Goal: Task Accomplishment & Management: Complete application form

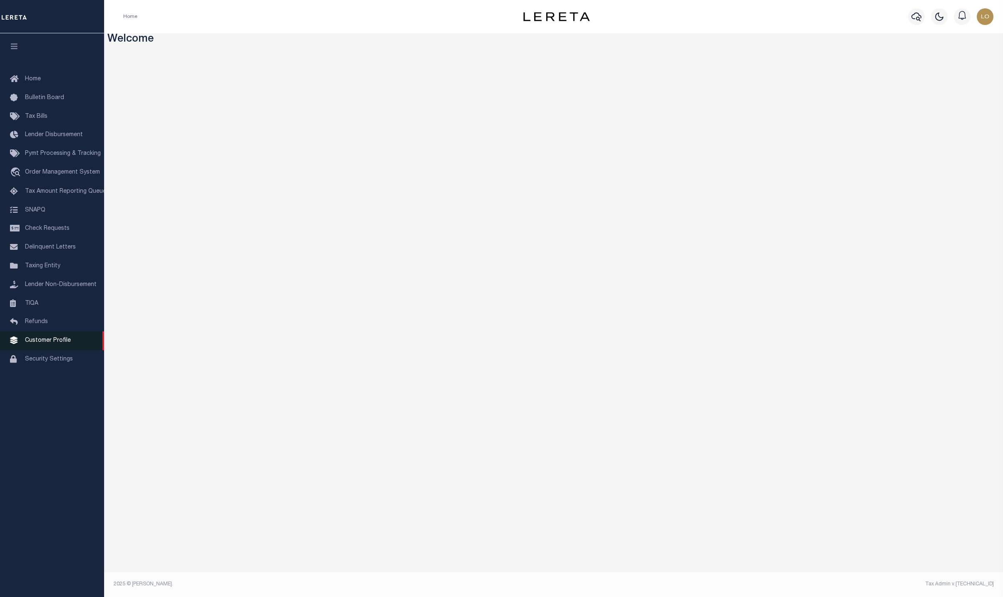
click at [38, 340] on link "Customer Profile" at bounding box center [52, 340] width 104 height 19
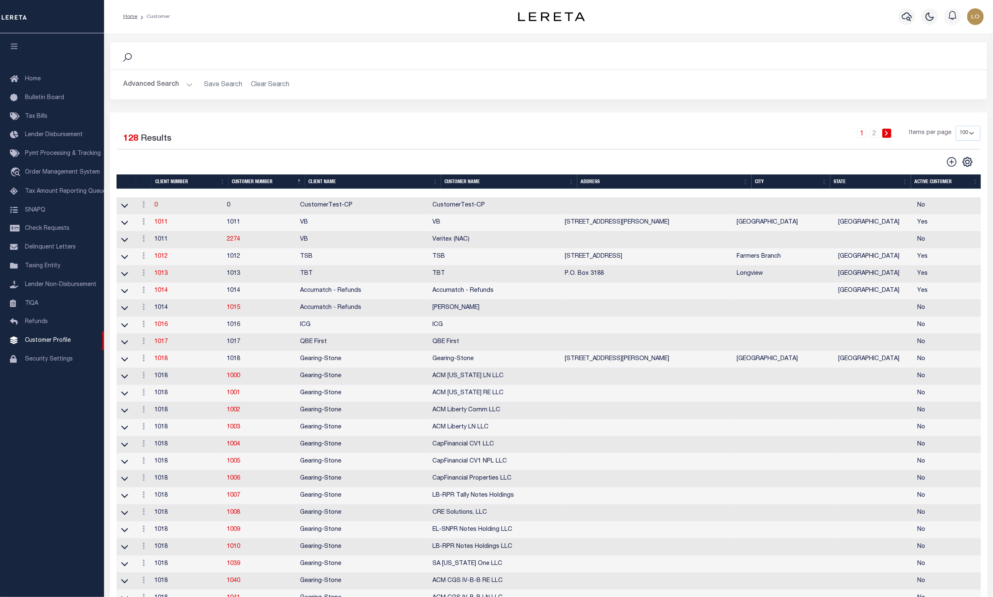
click at [298, 129] on div "Selected 128 Results" at bounding box center [220, 137] width 206 height 23
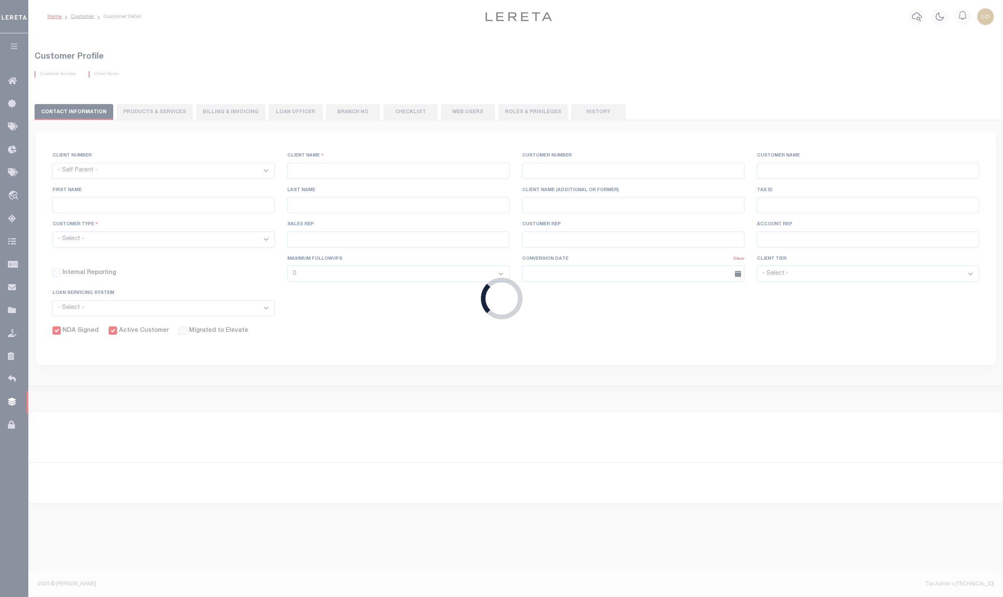
select select
type input "BMO Bank"
type input "3000"
type input "BMO Bank"
type input "Test"
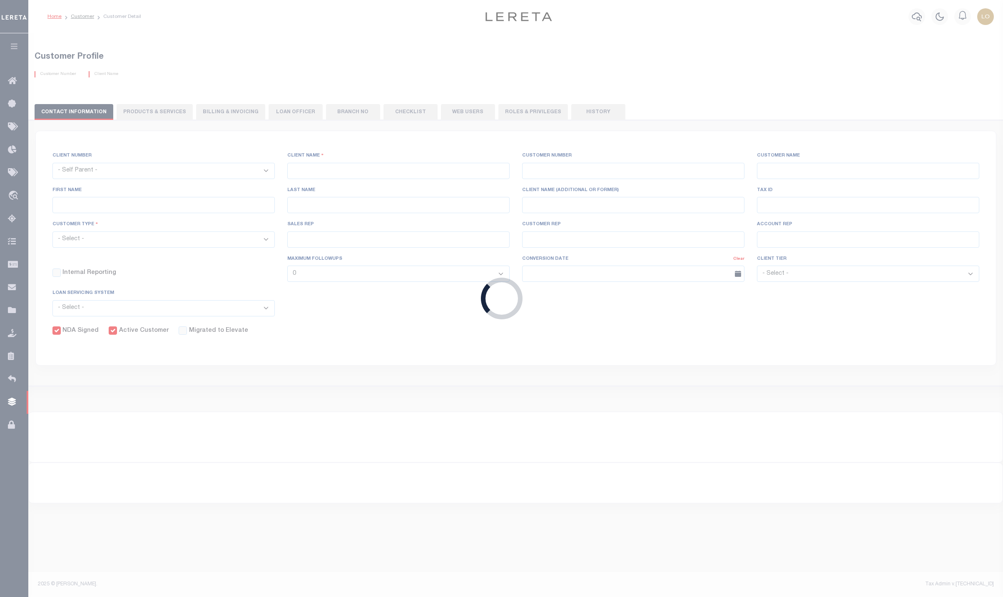
type input "Customer"
select select "Residential"
checkbox input "true"
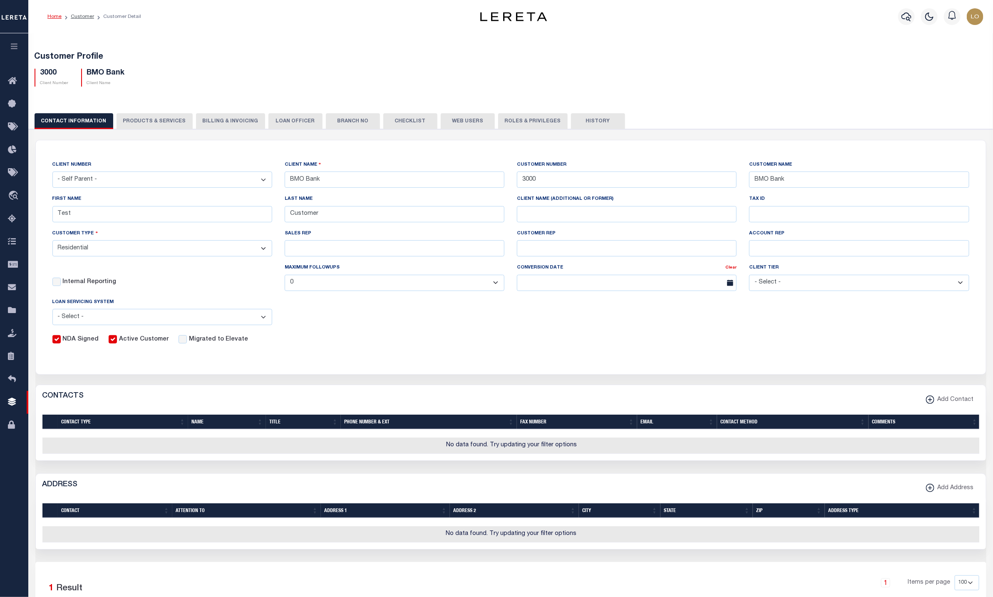
select select "2201"
type input "CB"
type input "2201"
type input "CB"
type input "[PERSON_NAME]"
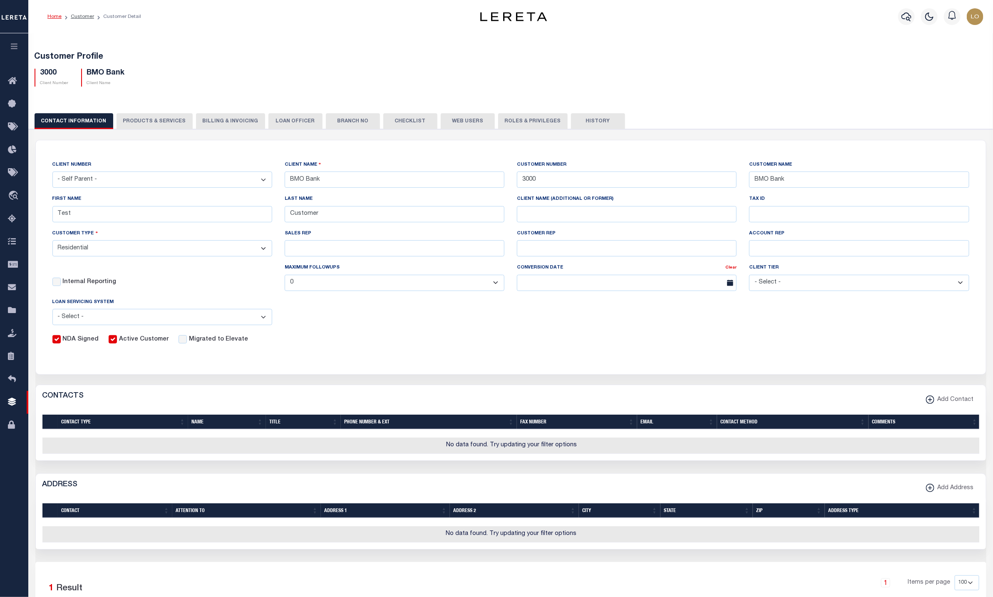
type input "[PERSON_NAME]"
select select "Mixed Portfolio"
type input "[PERSON_NAME]"
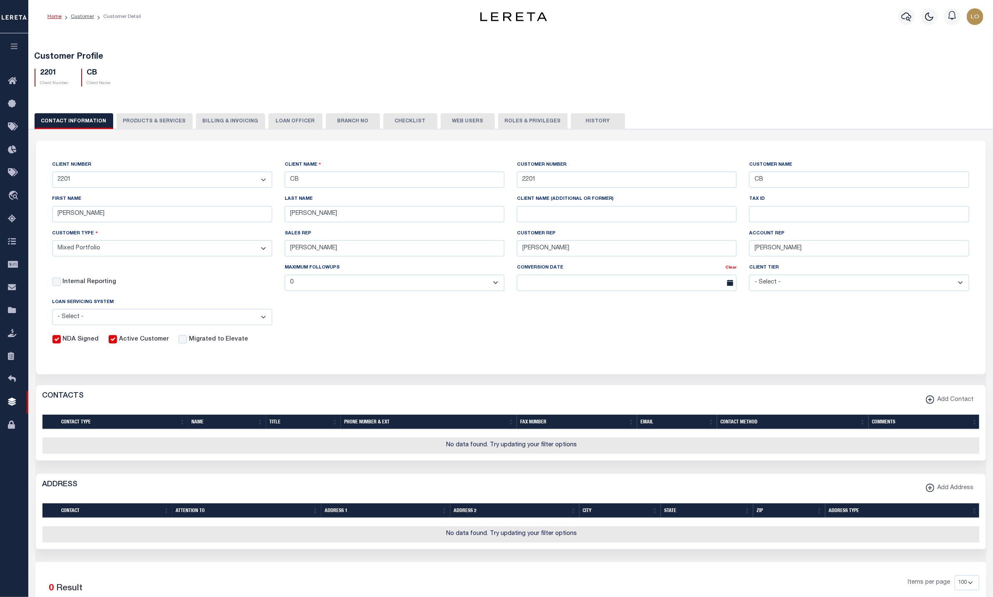
click at [143, 122] on button "PRODUCTS & SERVICES" at bounding box center [155, 121] width 76 height 16
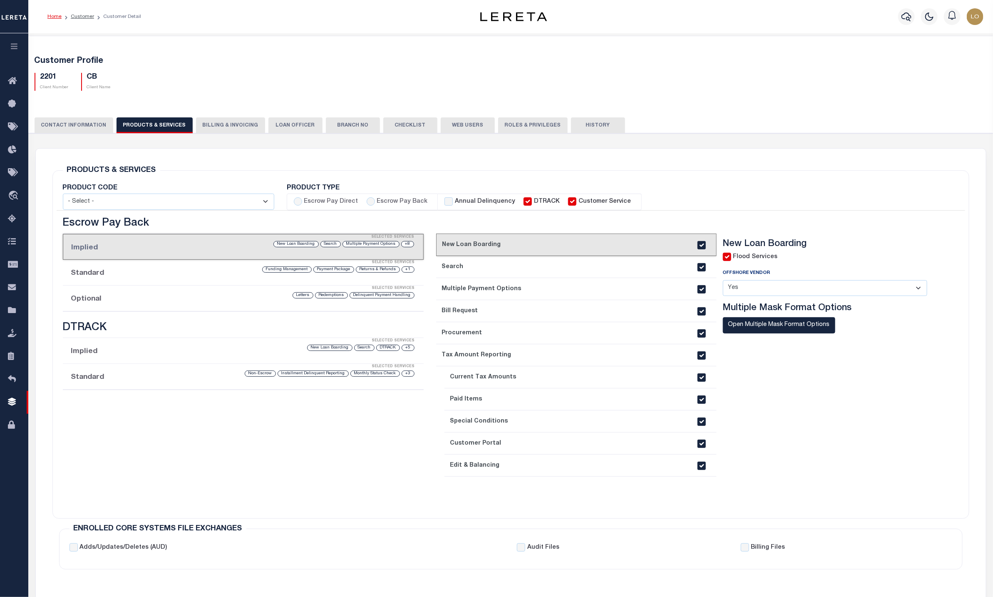
select select "STX"
radio input "true"
checkbox input "true"
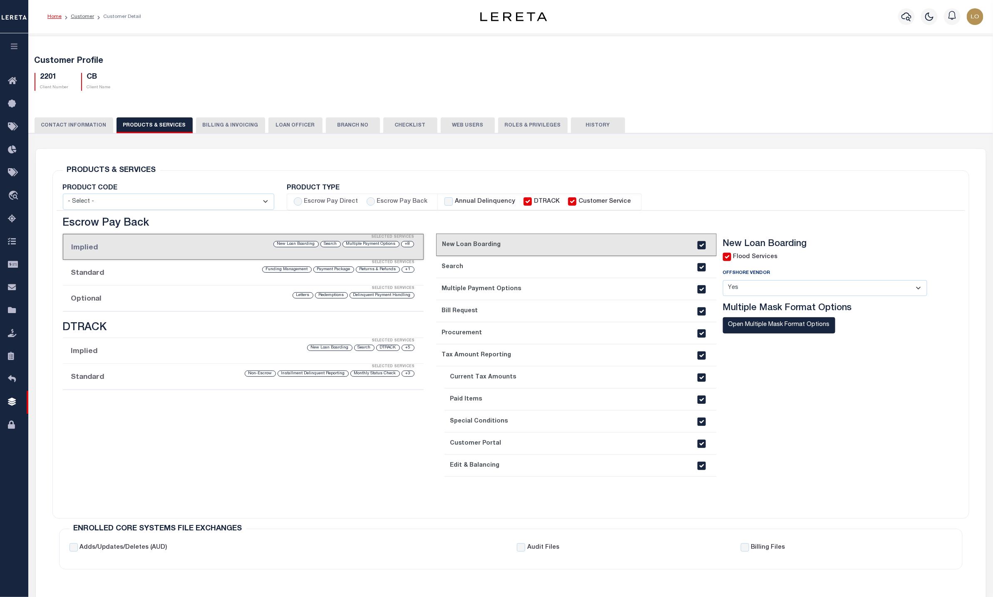
checkbox input "true"
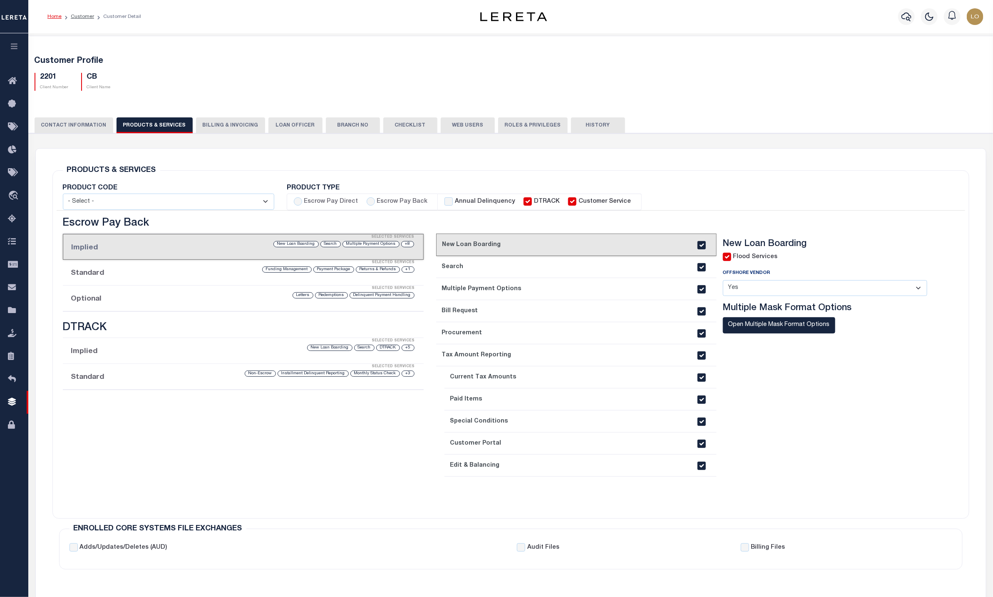
checkbox input "true"
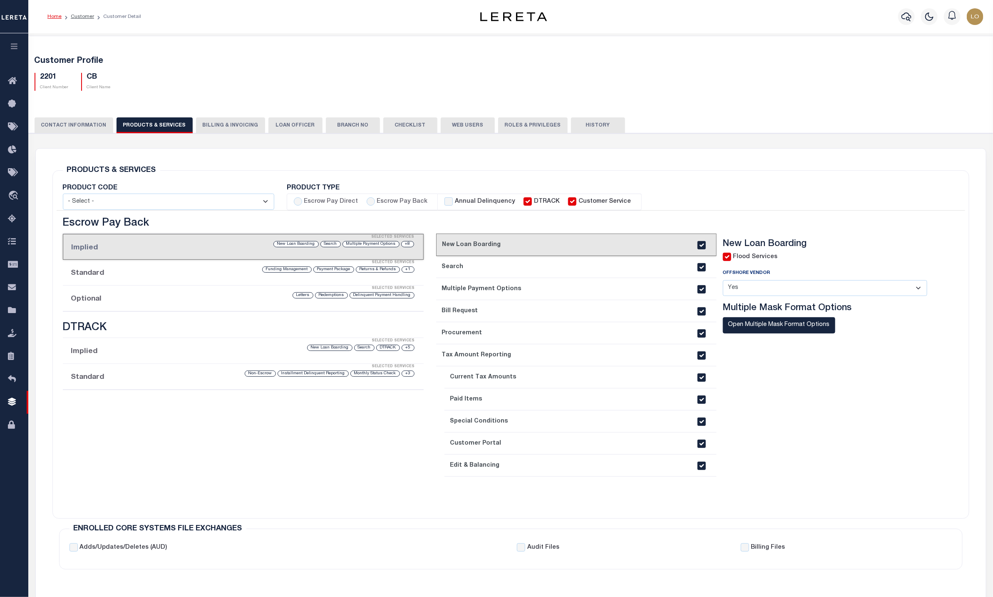
checkbox input "true"
click at [439, 202] on li "Annual Delinquency DTRACK Customer Service" at bounding box center [540, 202] width 204 height 17
click at [446, 199] on input "Annual Delinquency" at bounding box center [449, 201] width 8 height 8
checkbox input "true"
checkbox input "false"
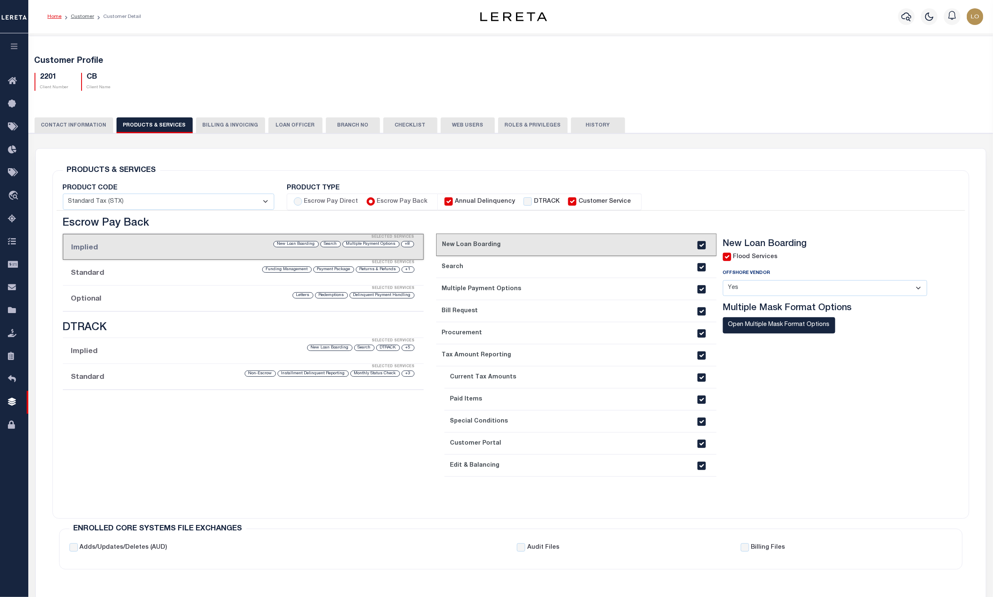
checkbox input "true"
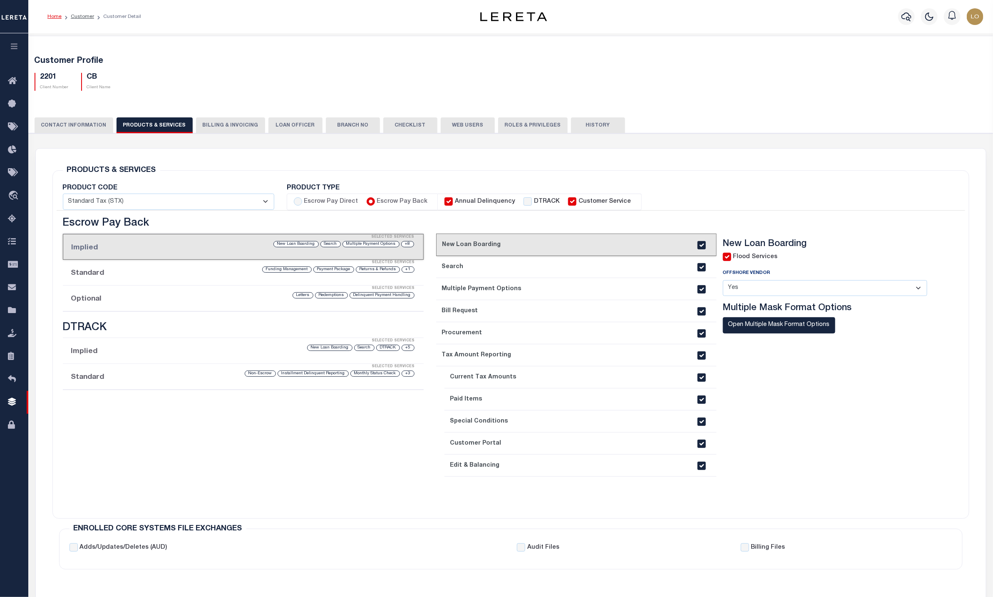
checkbox input "true"
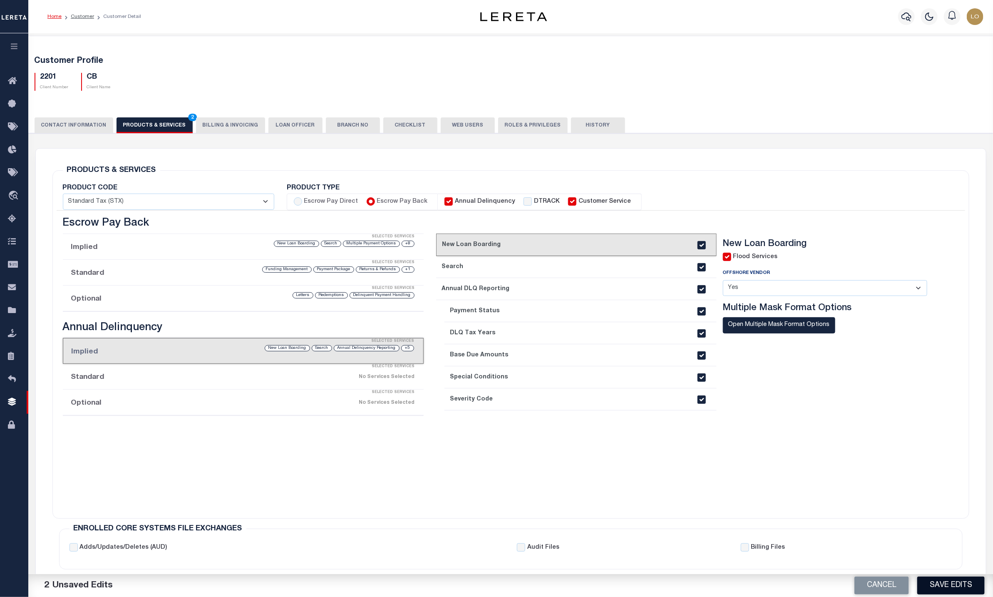
click at [948, 582] on button "Save Edits" at bounding box center [950, 586] width 67 height 18
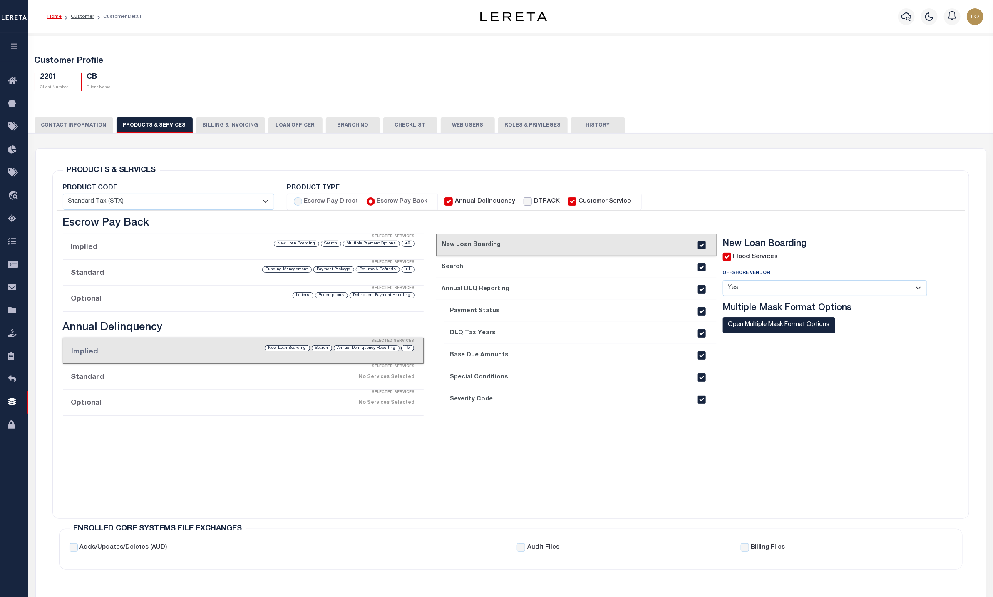
click at [524, 199] on input "DTRACK" at bounding box center [528, 201] width 8 height 8
checkbox input "true"
checkbox input "false"
checkbox input "true"
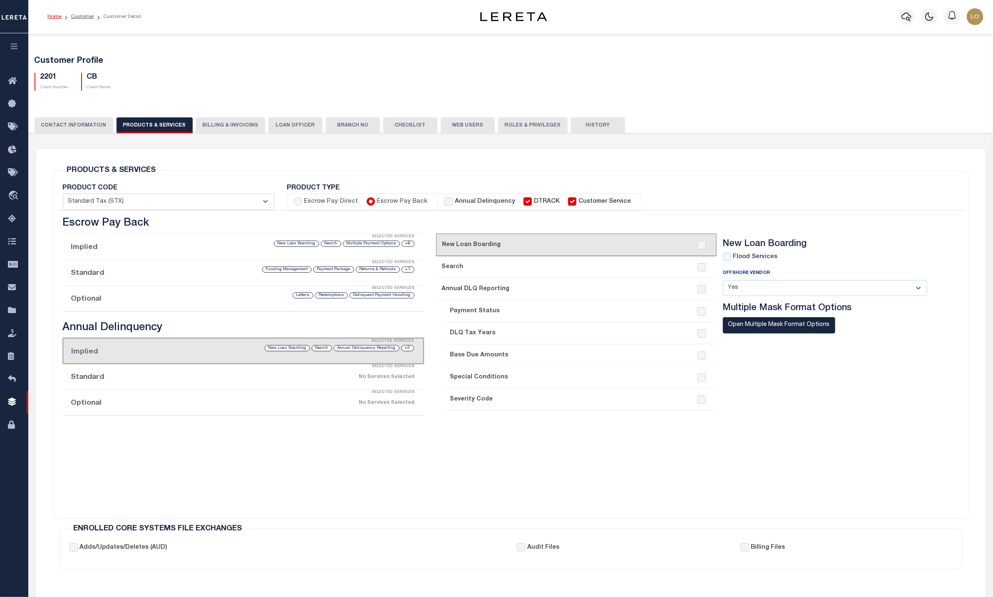
checkbox input "true"
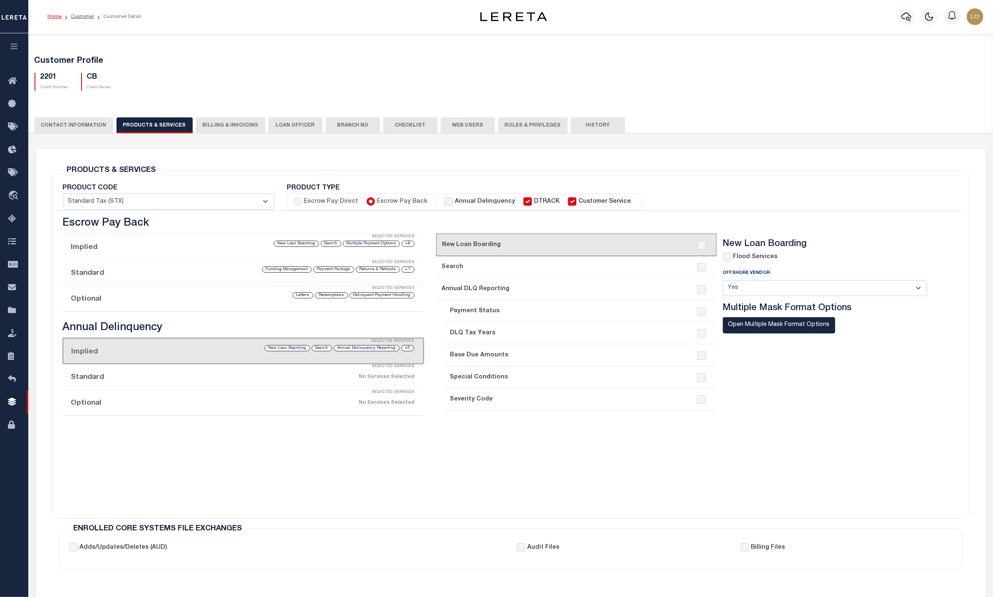
checkbox input "true"
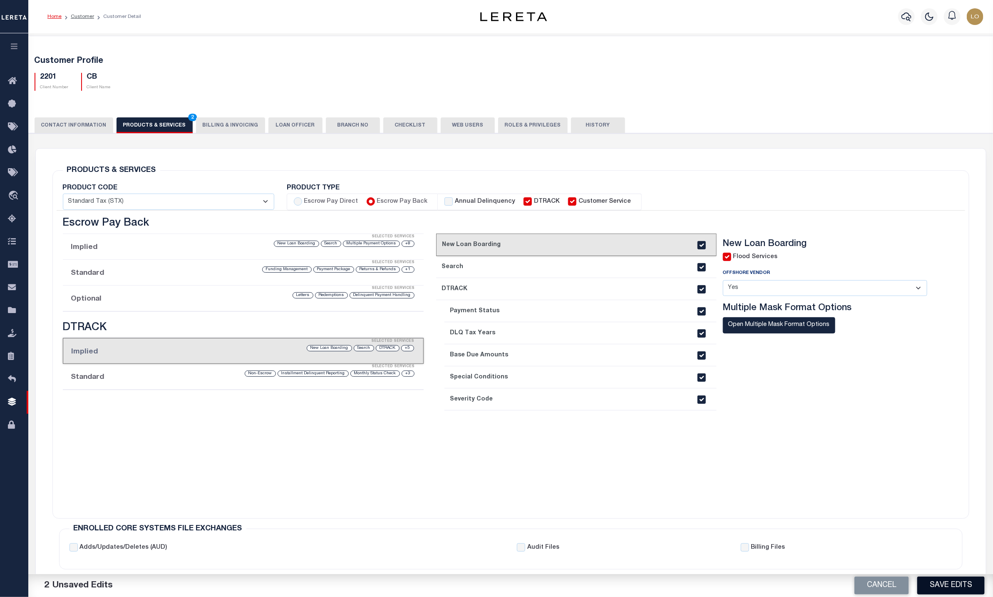
click at [940, 584] on button "Save Edits" at bounding box center [950, 586] width 67 height 18
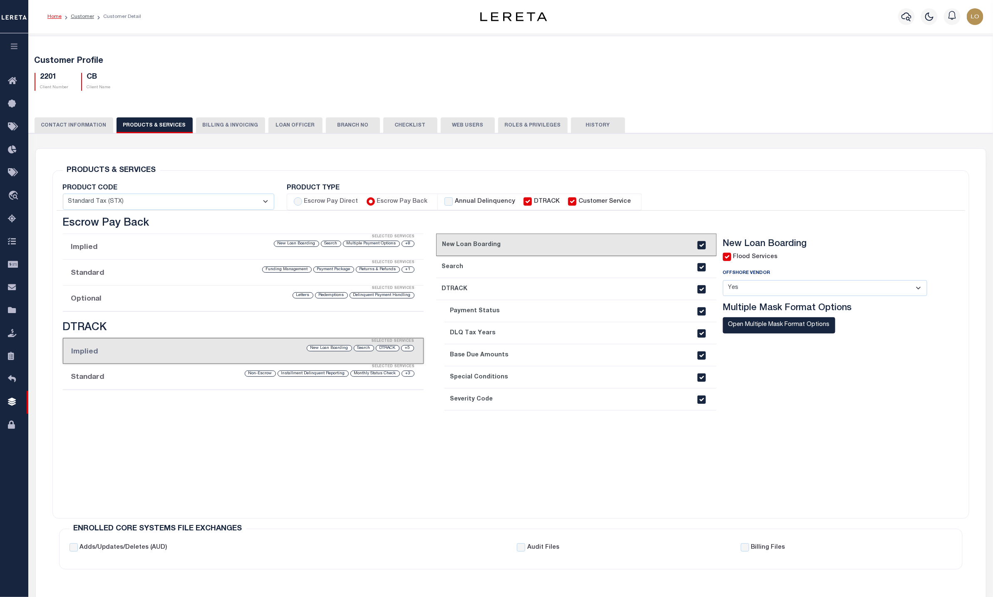
click at [280, 431] on div "Escrow Pay Direct Implied Selected Services No Services Selected Standard Selec…" at bounding box center [243, 362] width 373 height 291
